Goal: Check status: Check status

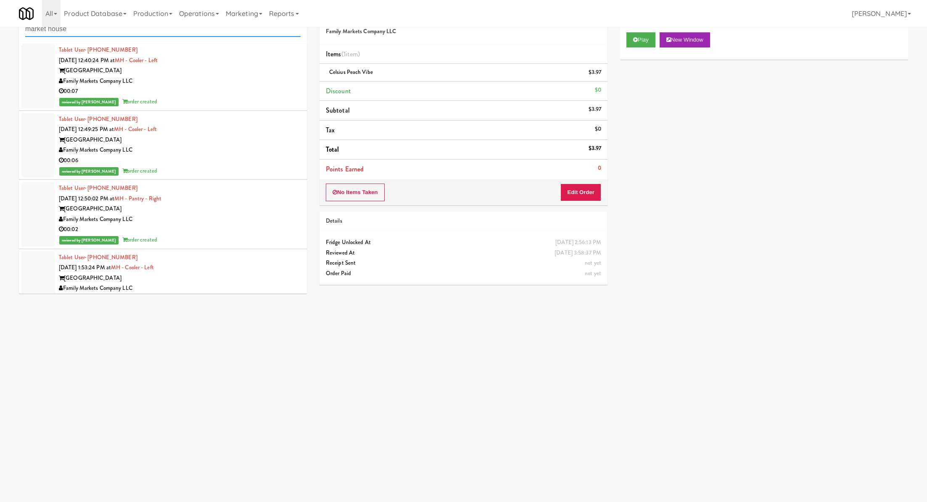
click at [82, 28] on input "market house" at bounding box center [162, 29] width 275 height 16
type input "ashton"
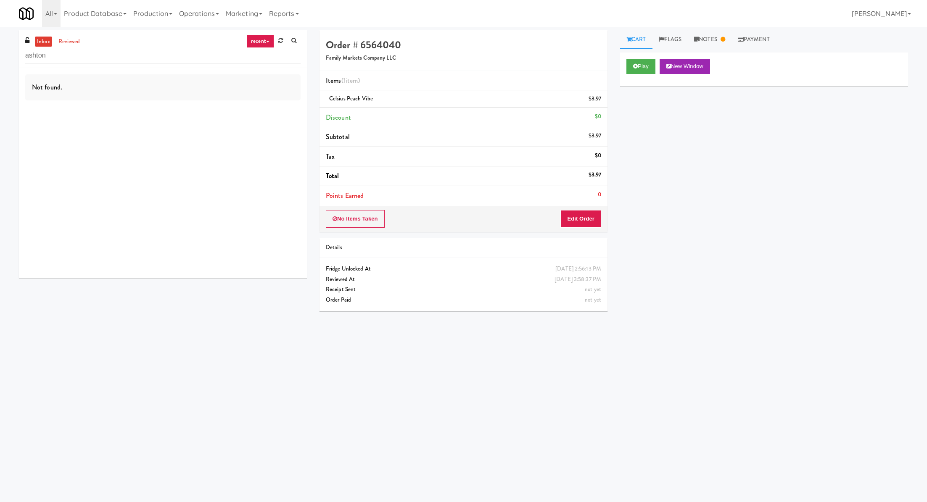
click at [72, 47] on div "ashton" at bounding box center [162, 55] width 275 height 16
click at [71, 45] on link "reviewed" at bounding box center [69, 42] width 26 height 11
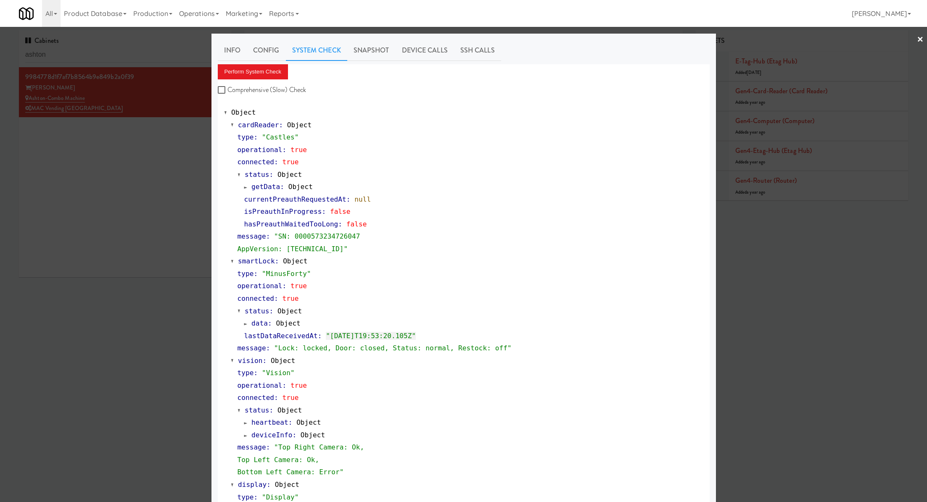
click at [150, 55] on div at bounding box center [463, 251] width 927 height 502
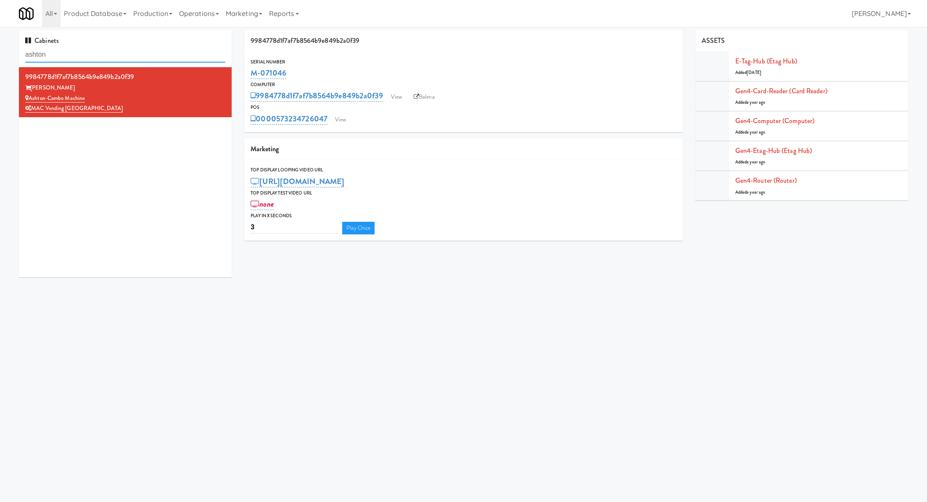
click at [150, 55] on input "ashton" at bounding box center [125, 55] width 200 height 16
click at [334, 121] on link "View" at bounding box center [340, 120] width 19 height 13
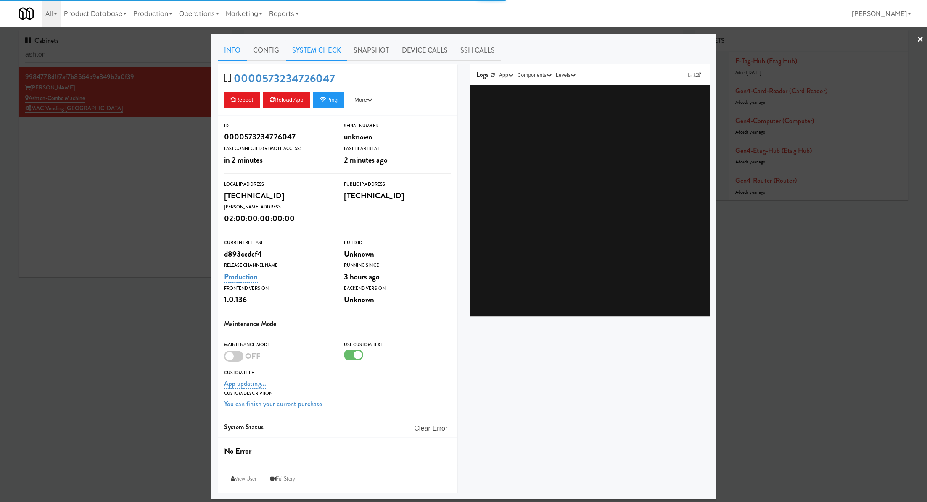
click at [319, 53] on link "System Check" at bounding box center [316, 50] width 61 height 21
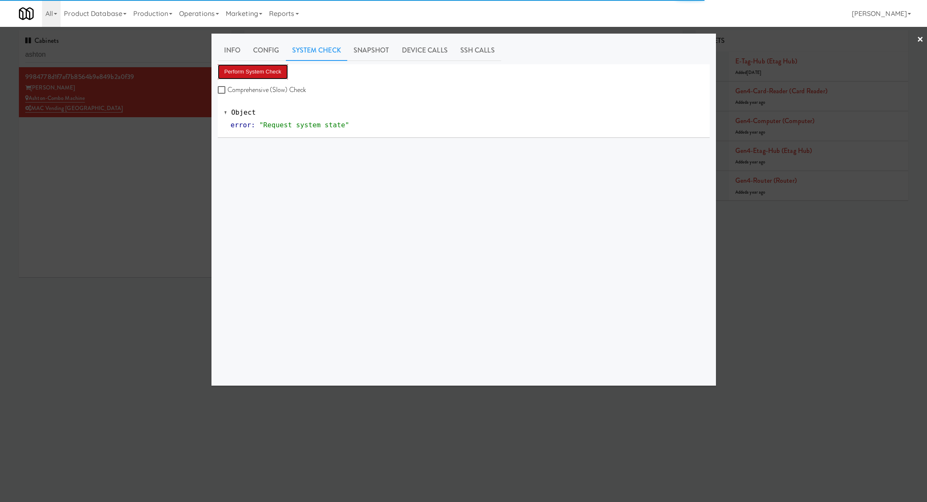
click at [247, 67] on button "Perform System Check" at bounding box center [253, 71] width 71 height 15
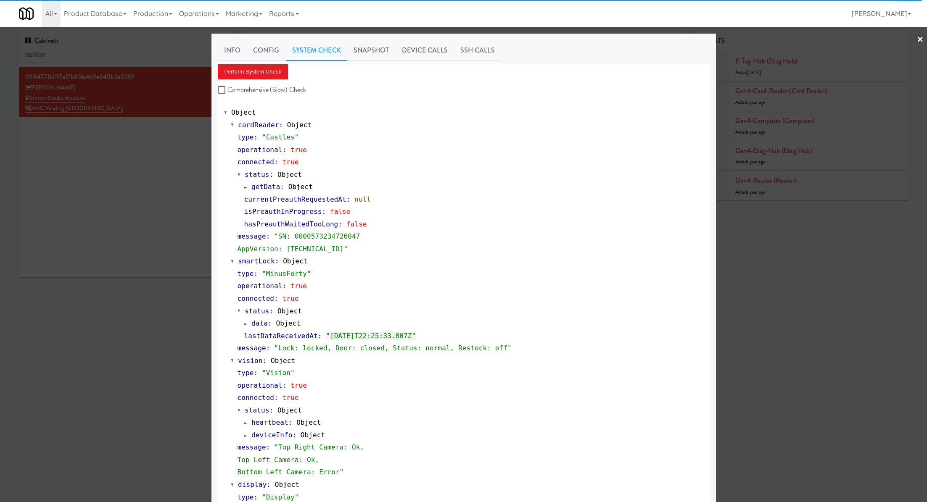
click at [159, 149] on div at bounding box center [463, 251] width 927 height 502
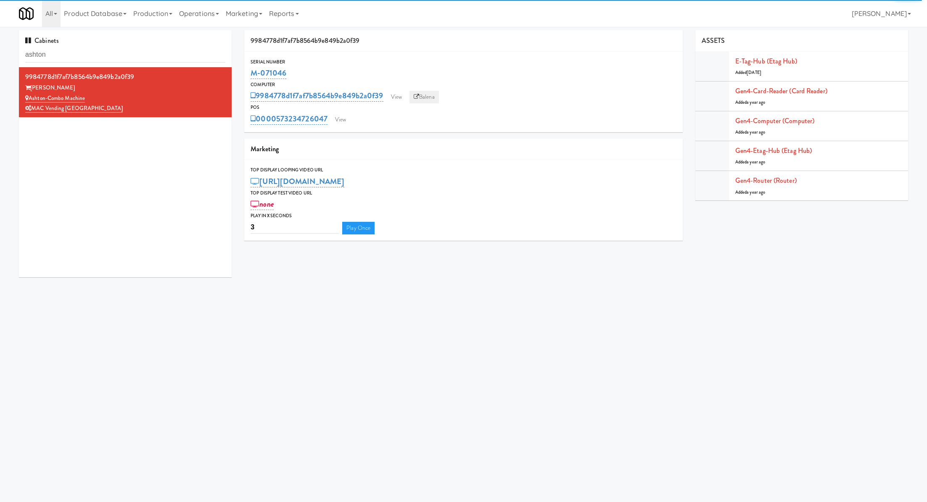
click at [429, 101] on link "Balena" at bounding box center [423, 97] width 29 height 13
click at [396, 97] on link "View" at bounding box center [396, 97] width 19 height 13
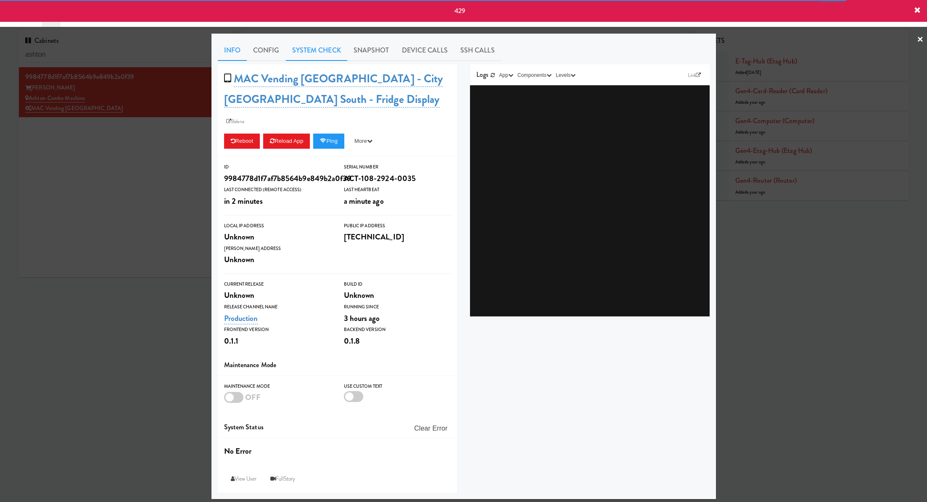
click at [341, 49] on link "System Check" at bounding box center [316, 50] width 61 height 21
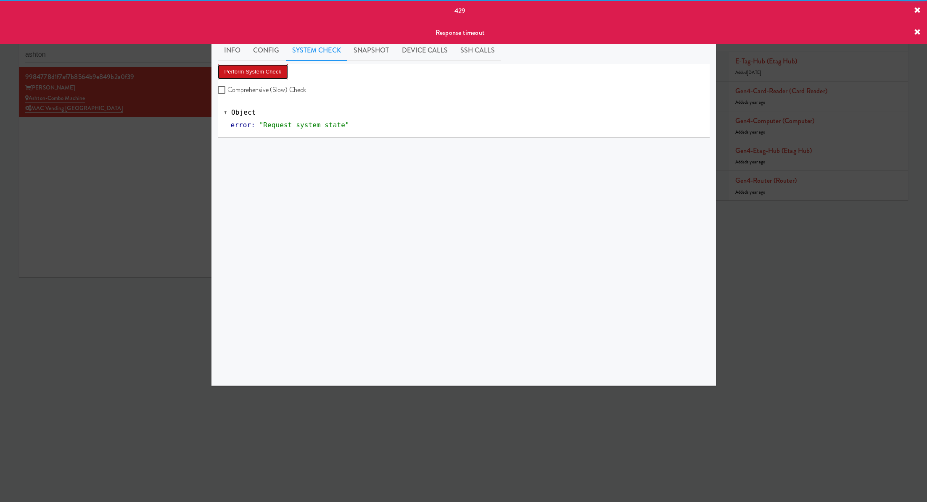
click at [264, 72] on button "Perform System Check" at bounding box center [253, 71] width 71 height 15
